Goal: Transaction & Acquisition: Purchase product/service

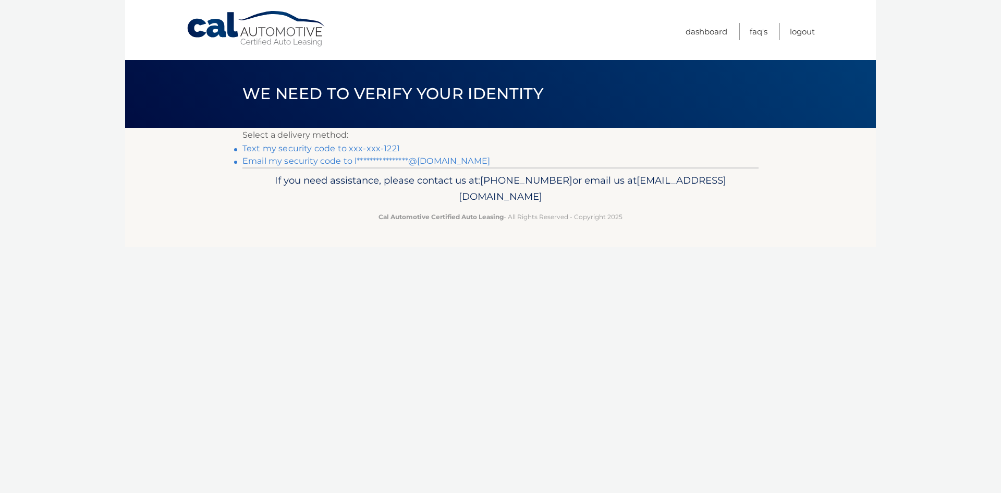
click at [366, 158] on link "**********" at bounding box center [366, 161] width 248 height 10
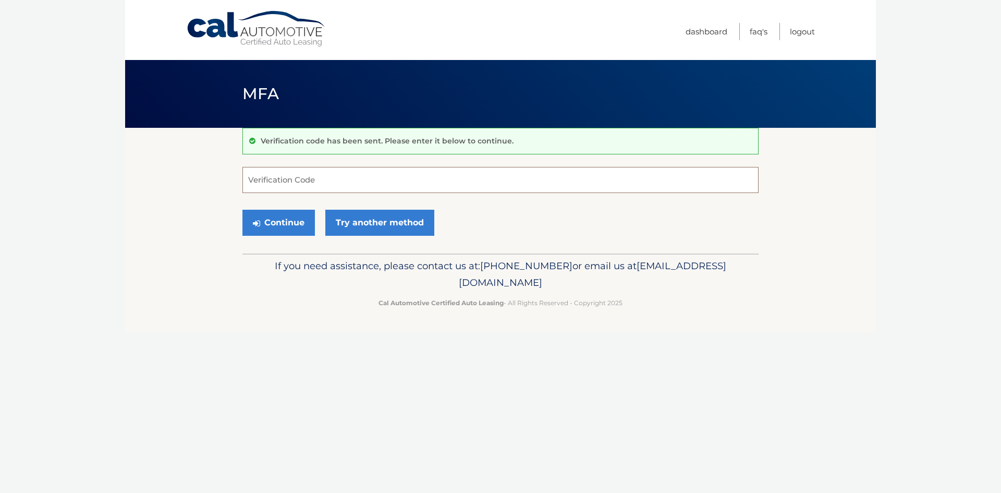
click at [341, 178] on input "Verification Code" at bounding box center [500, 180] width 516 height 26
click at [280, 175] on input "Verification Code" at bounding box center [500, 180] width 516 height 26
paste input "867257"
click at [291, 230] on button "Continue" at bounding box center [278, 223] width 72 height 26
click at [285, 182] on input "867257" at bounding box center [500, 180] width 516 height 26
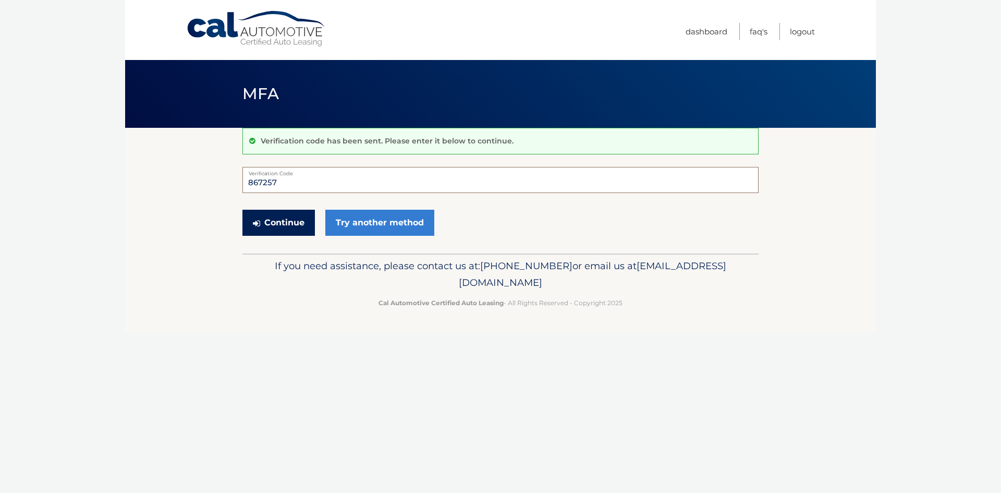
type input "867257"
click at [291, 213] on button "Continue" at bounding box center [278, 223] width 72 height 26
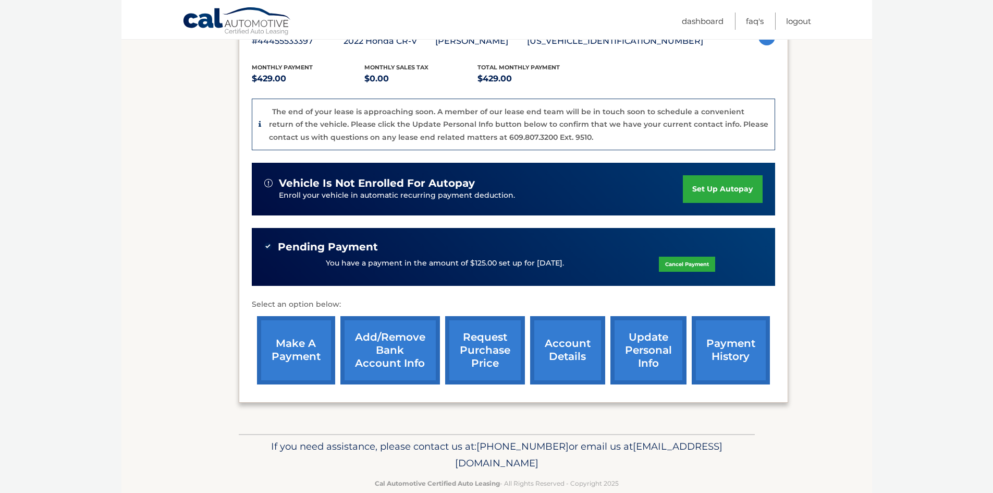
scroll to position [208, 0]
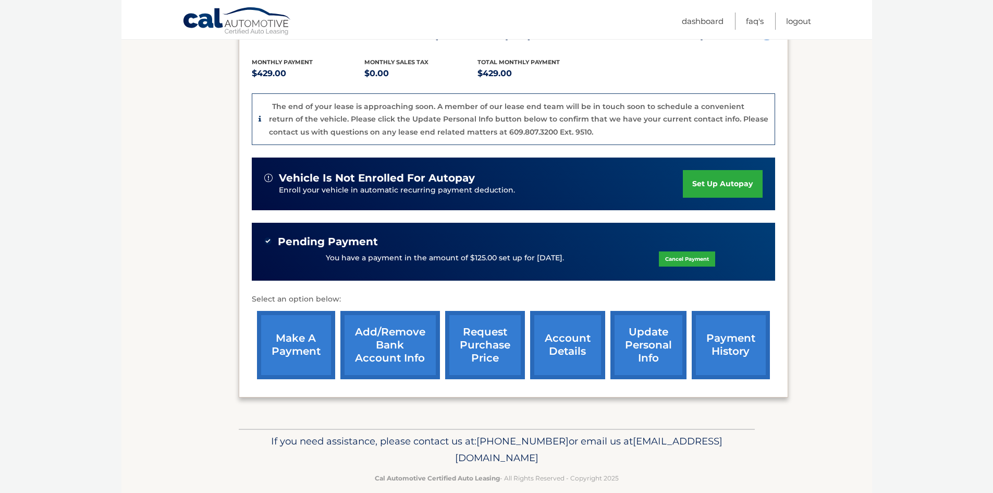
click at [299, 345] on link "make a payment" at bounding box center [296, 345] width 78 height 68
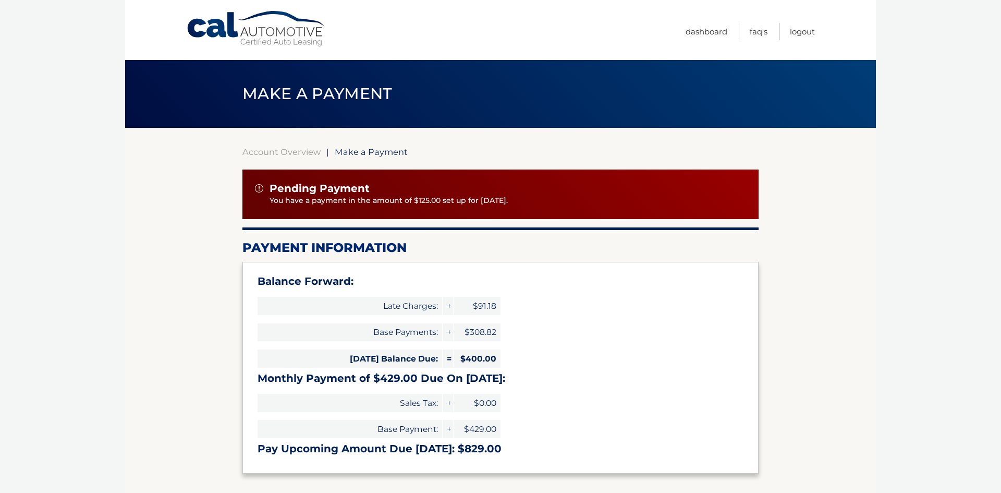
select select "OThhYjBjZWEtNThkNS00OTI4LWIyNDEtNzNhZDU3NGVlZTc0"
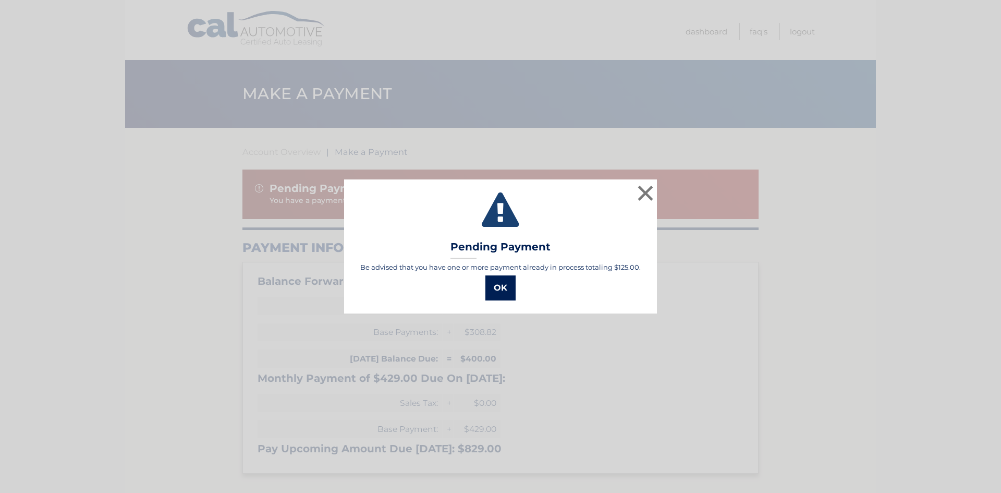
click at [500, 294] on button "OK" at bounding box center [500, 287] width 30 height 25
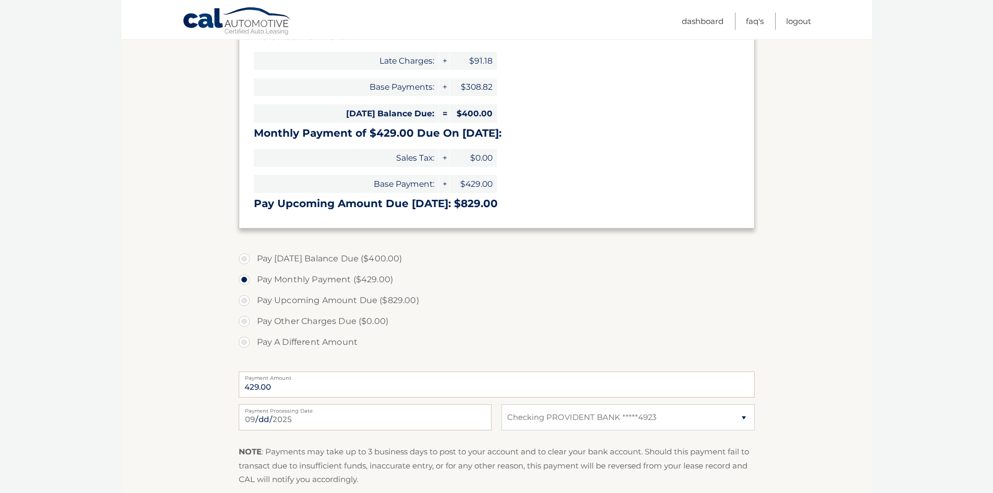
scroll to position [261, 0]
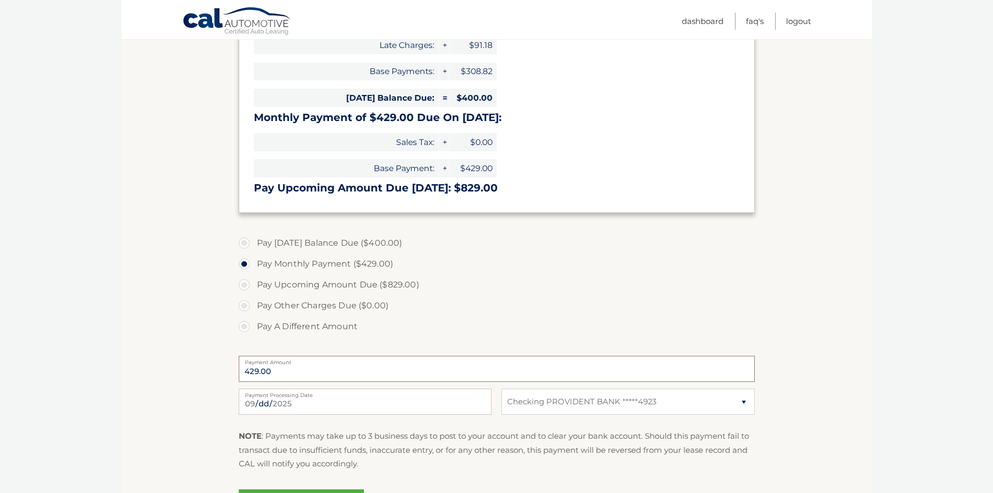
click at [295, 378] on input "429.00" at bounding box center [497, 368] width 516 height 26
drag, startPoint x: 294, startPoint y: 373, endPoint x: 220, endPoint y: 371, distance: 74.5
click at [220, 371] on section "Account Overview | Make a Payment Pending Payment You have a payment in the amo…" at bounding box center [496, 202] width 751 height 670
drag, startPoint x: 601, startPoint y: 301, endPoint x: 429, endPoint y: 338, distance: 176.0
click at [585, 298] on label "Pay Other Charges Due ($0.00)" at bounding box center [497, 305] width 516 height 21
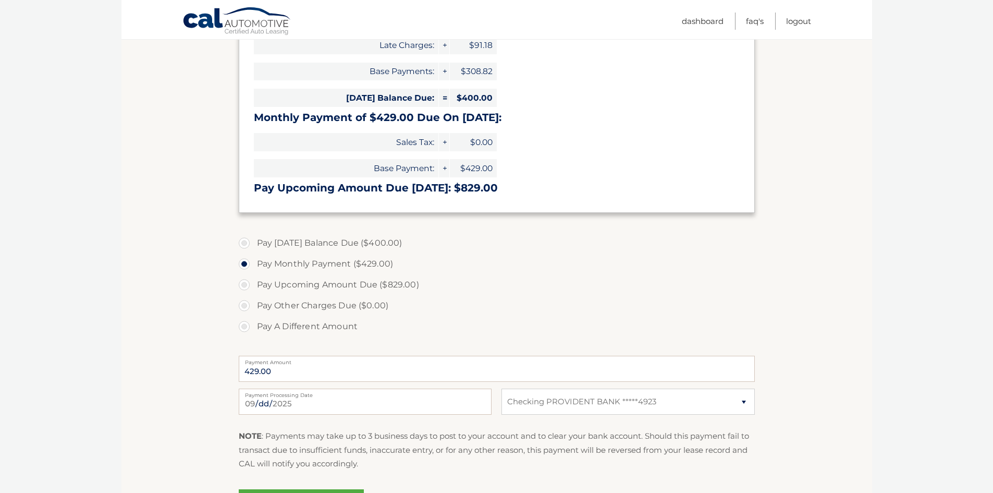
click at [248, 331] on label "Pay A Different Amount" at bounding box center [497, 326] width 516 height 21
click at [248, 331] on input "Pay A Different Amount" at bounding box center [248, 324] width 10 height 17
radio input "true"
type input "129.00"
click at [358, 407] on input "[DATE]" at bounding box center [365, 401] width 253 height 26
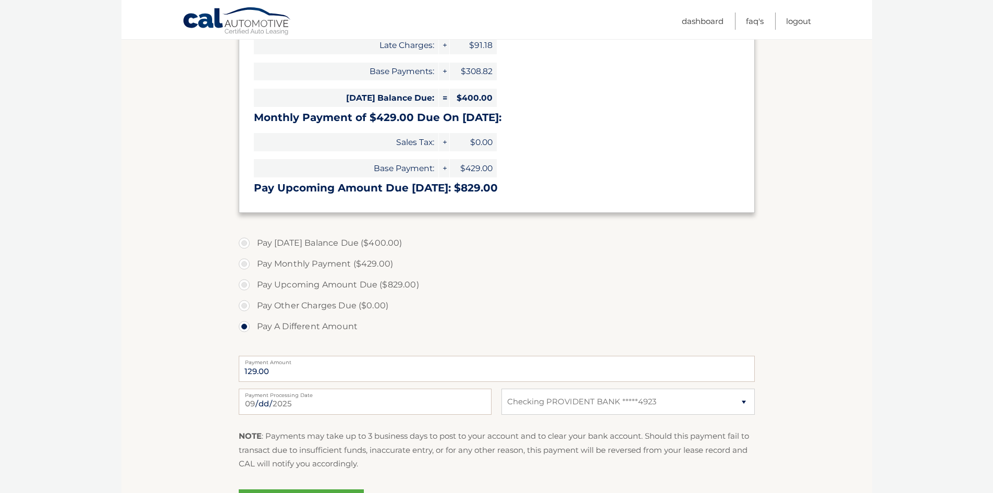
click at [500, 321] on label "Pay A Different Amount" at bounding box center [497, 326] width 516 height 21
click at [253, 321] on input "Pay A Different Amount" at bounding box center [248, 324] width 10 height 17
click at [309, 400] on input "[DATE]" at bounding box center [365, 401] width 253 height 26
type input "[DATE]"
click at [298, 409] on input "[DATE]" at bounding box center [365, 401] width 253 height 26
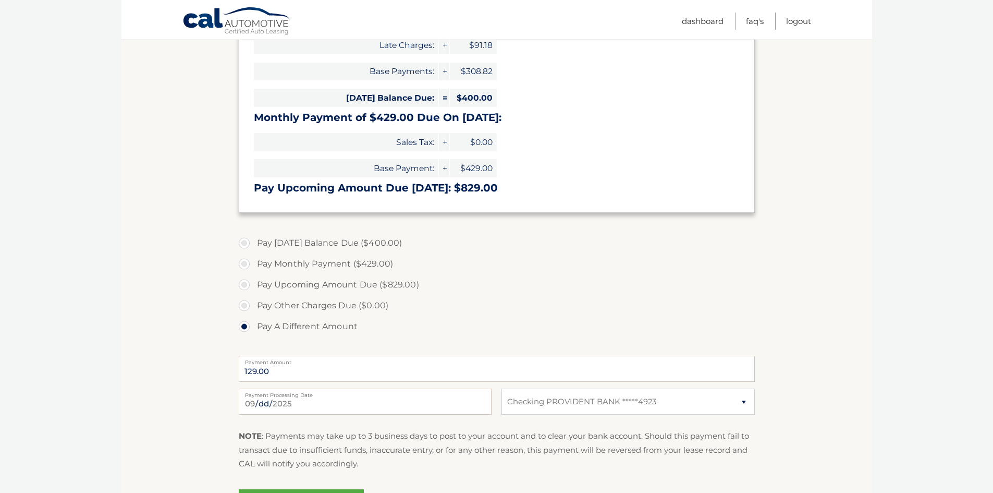
drag, startPoint x: 475, startPoint y: 313, endPoint x: 457, endPoint y: 258, distance: 57.5
click at [475, 310] on label "Pay Other Charges Due ($0.00)" at bounding box center [497, 305] width 516 height 21
